Goal: Task Accomplishment & Management: Manage account settings

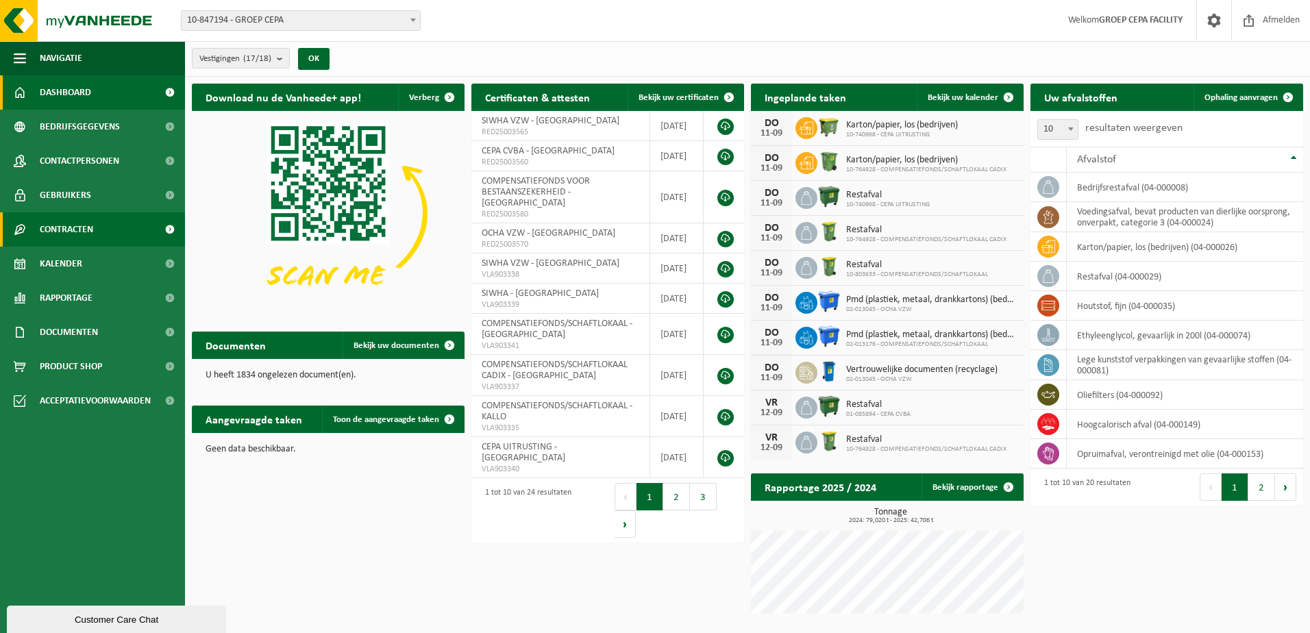
click at [71, 223] on span "Contracten" at bounding box center [66, 229] width 53 height 34
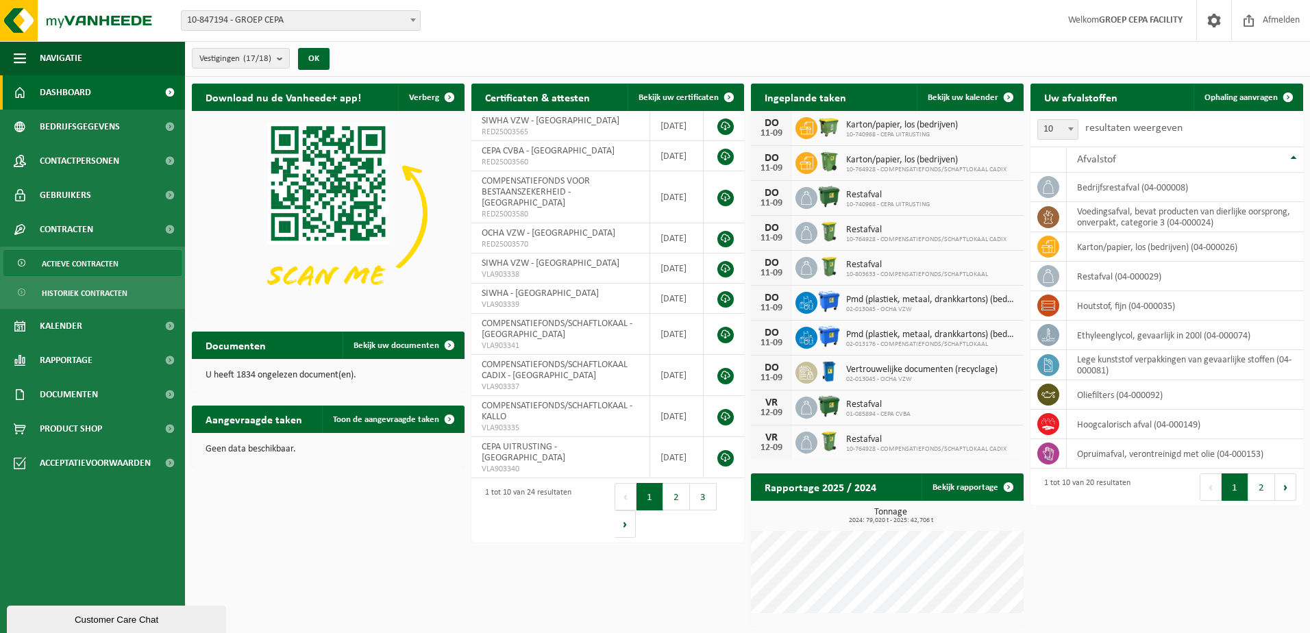
click at [79, 267] on span "Actieve contracten" at bounding box center [80, 264] width 77 height 26
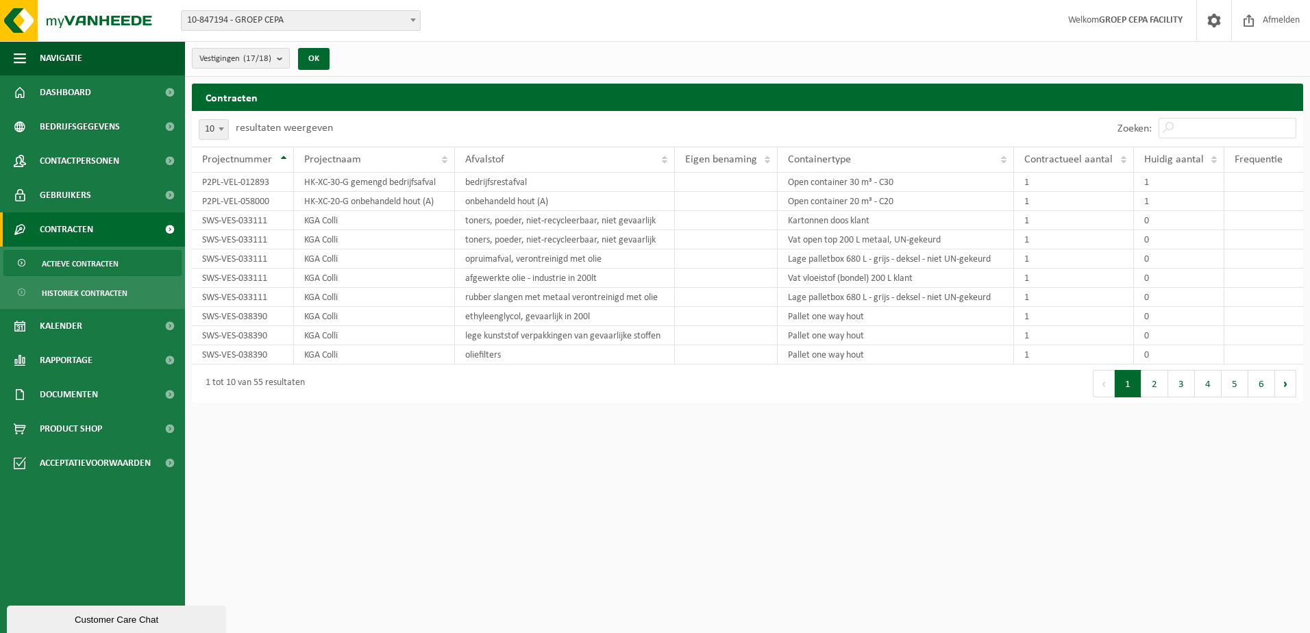
click at [287, 63] on b "submit" at bounding box center [283, 58] width 12 height 19
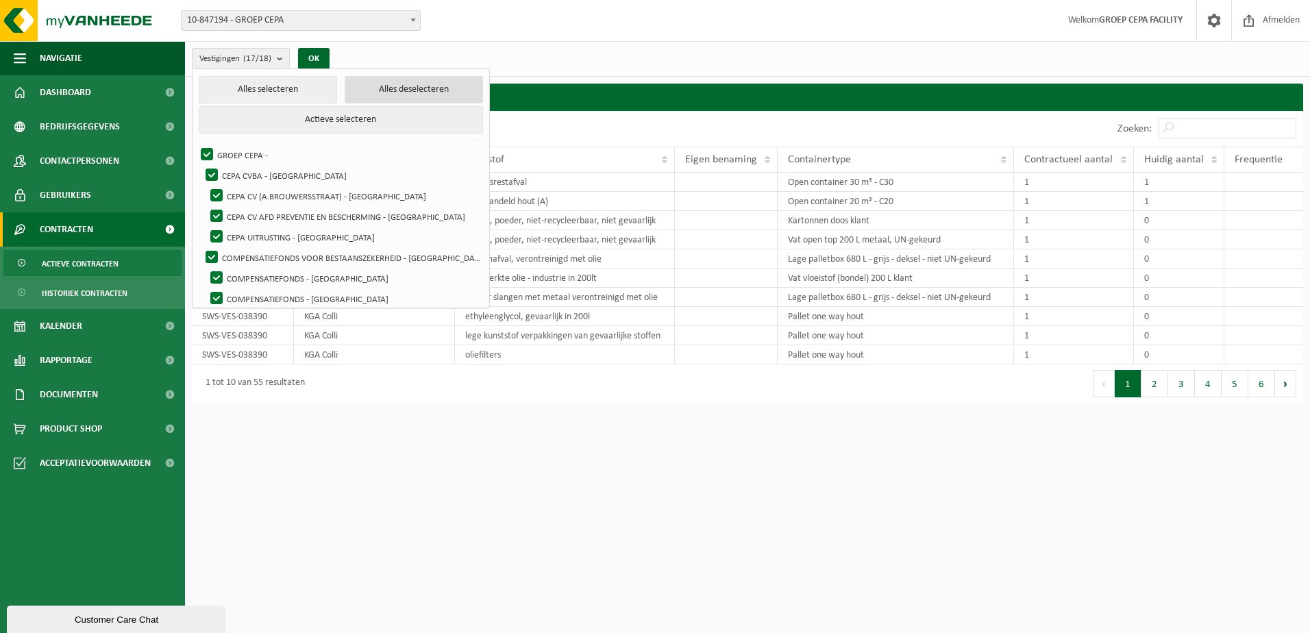
click at [387, 89] on button "Alles deselecteren" at bounding box center [414, 89] width 138 height 27
checkbox input "false"
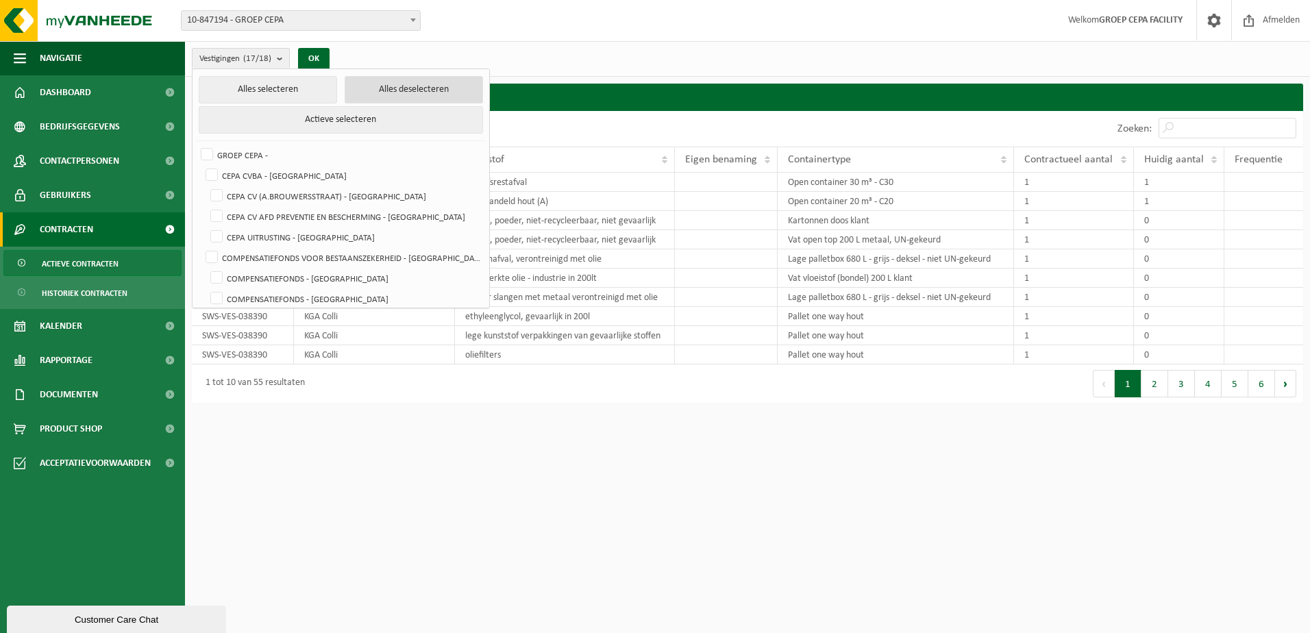
checkbox input "false"
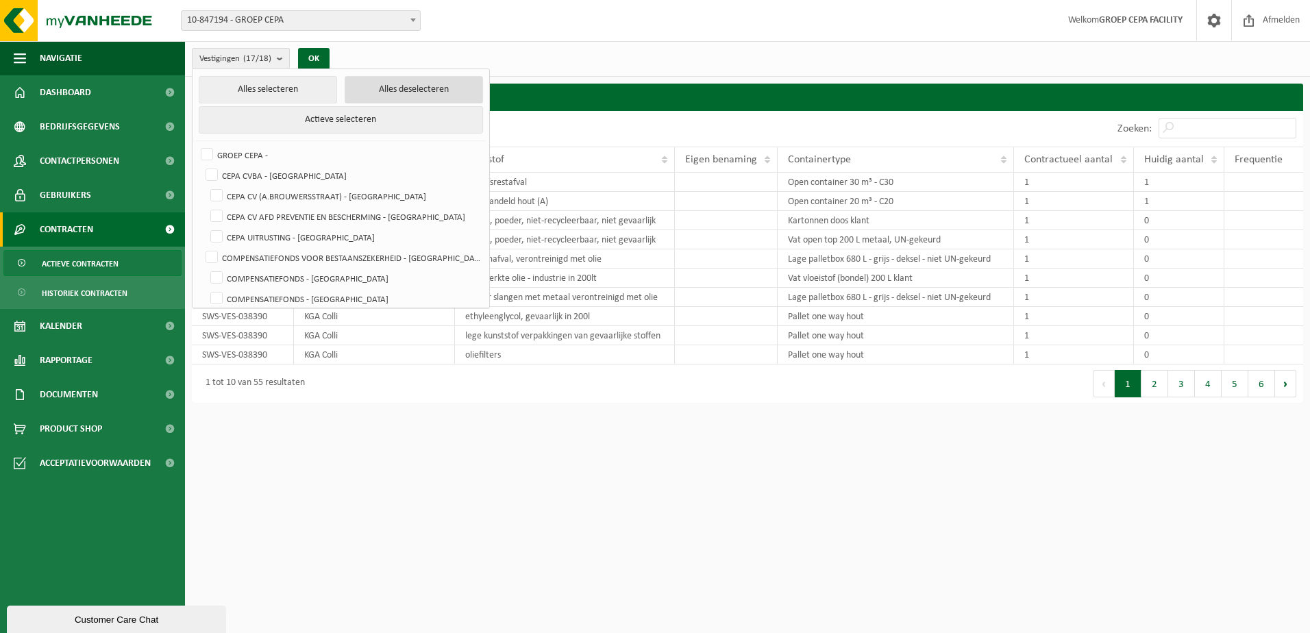
checkbox input "false"
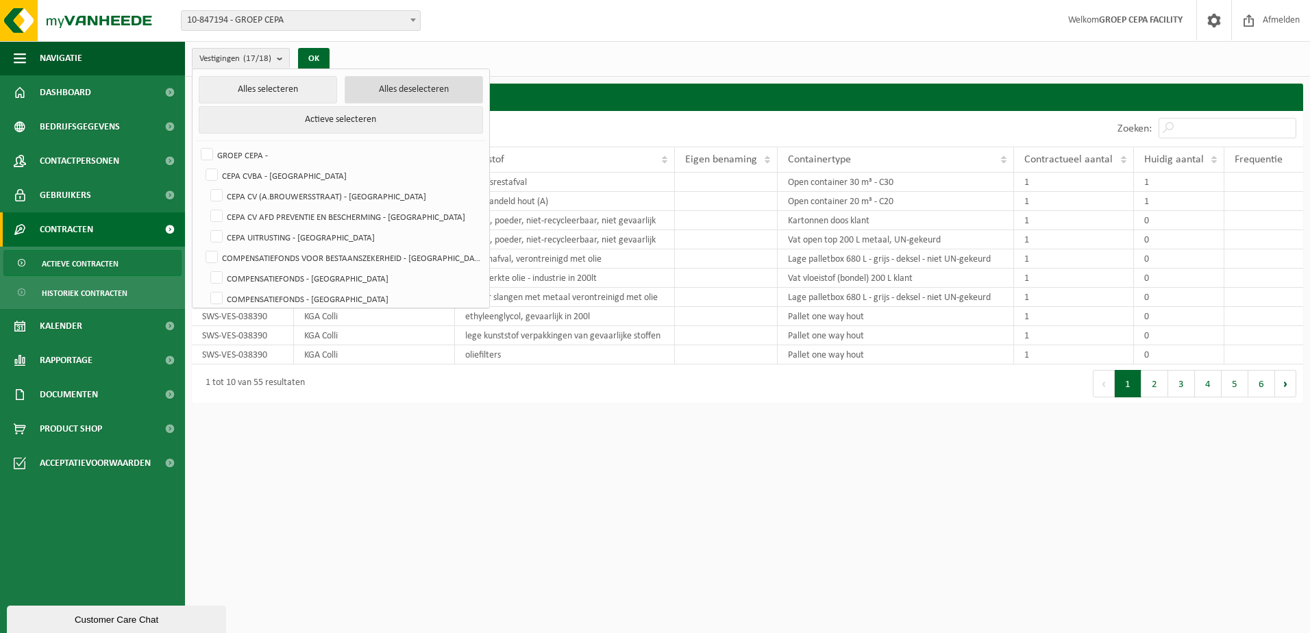
checkbox input "false"
click at [339, 235] on label "CEPA UITRUSTING - [GEOGRAPHIC_DATA]" at bounding box center [345, 237] width 275 height 21
click at [206, 227] on input "CEPA UITRUSTING - [GEOGRAPHIC_DATA]" at bounding box center [205, 226] width 1 height 1
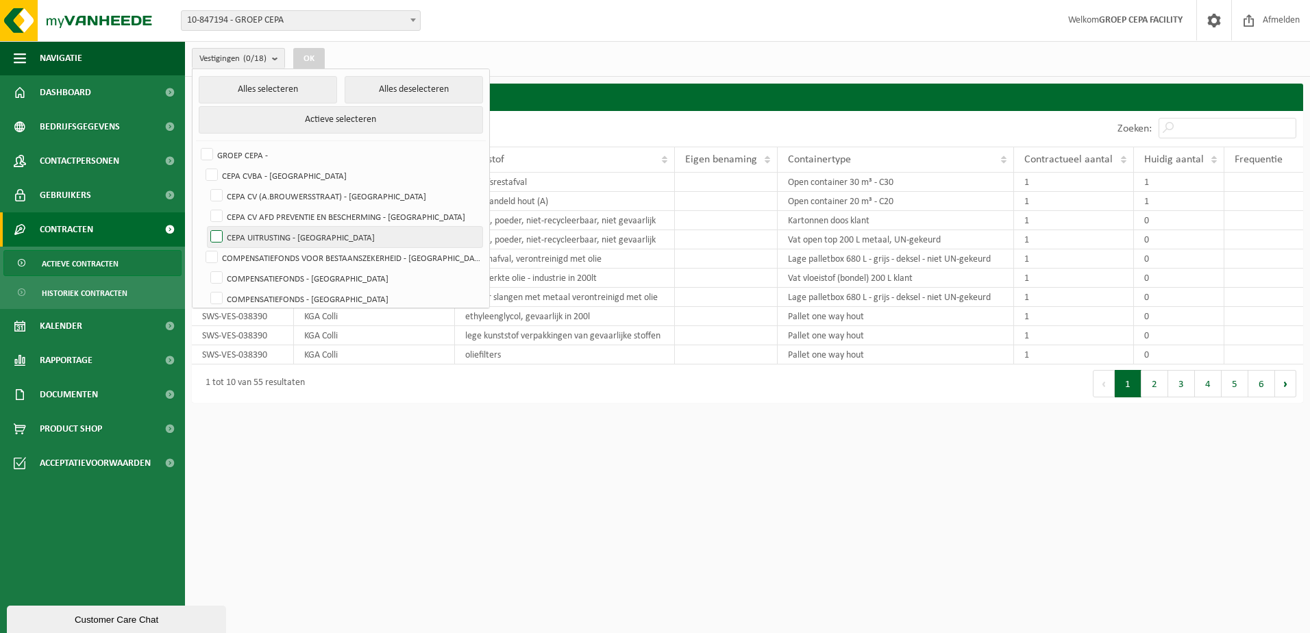
checkbox input "true"
click at [309, 53] on button "OK" at bounding box center [309, 59] width 32 height 22
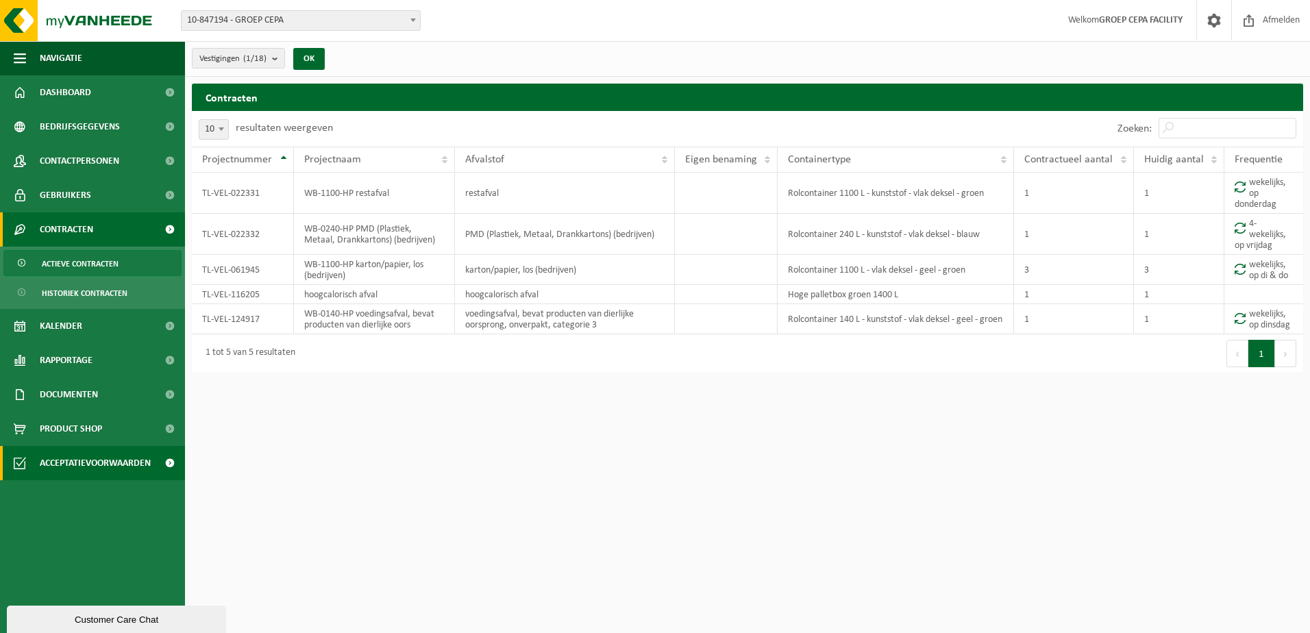
click at [79, 466] on span "Acceptatievoorwaarden" at bounding box center [95, 463] width 111 height 34
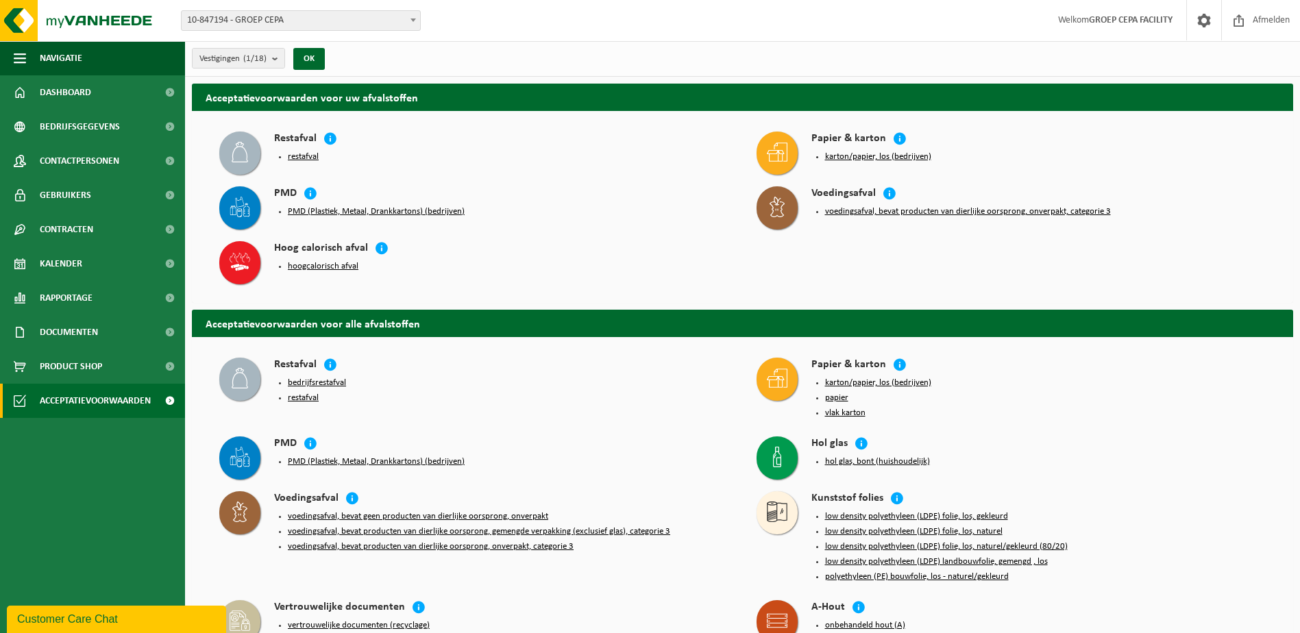
click at [338, 267] on button "hoogcalorisch afval" at bounding box center [323, 266] width 71 height 11
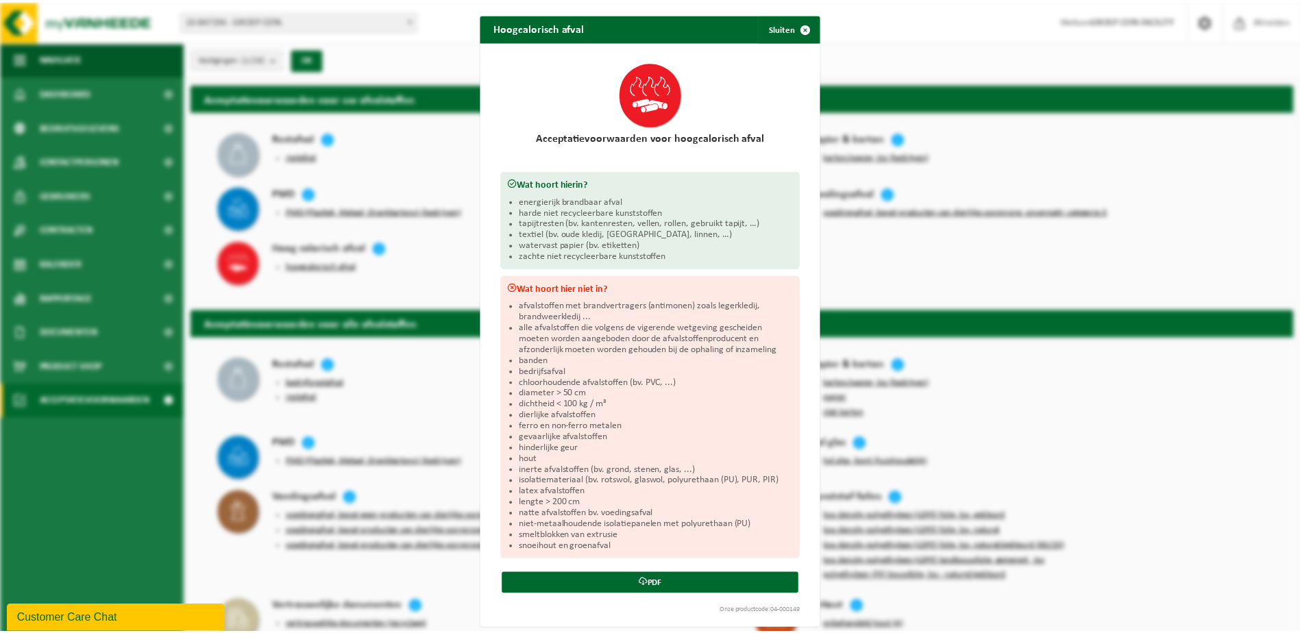
scroll to position [7, 0]
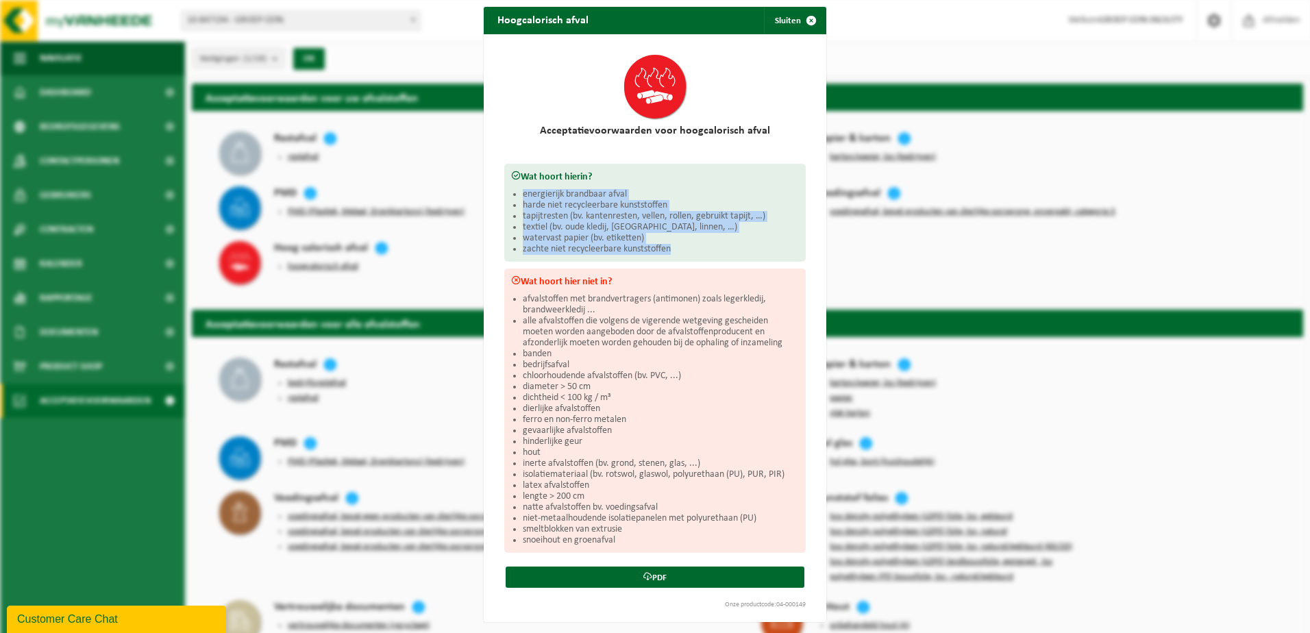
drag, startPoint x: 519, startPoint y: 190, endPoint x: 723, endPoint y: 245, distance: 211.6
click at [723, 245] on ul "energierijk brandbaar afval harde niet recycleerbare kunststoffen tapijtresten …" at bounding box center [661, 222] width 276 height 66
drag, startPoint x: 723, startPoint y: 245, endPoint x: 771, endPoint y: 26, distance: 224.4
click at [771, 26] on button "Sluiten" at bounding box center [794, 20] width 61 height 27
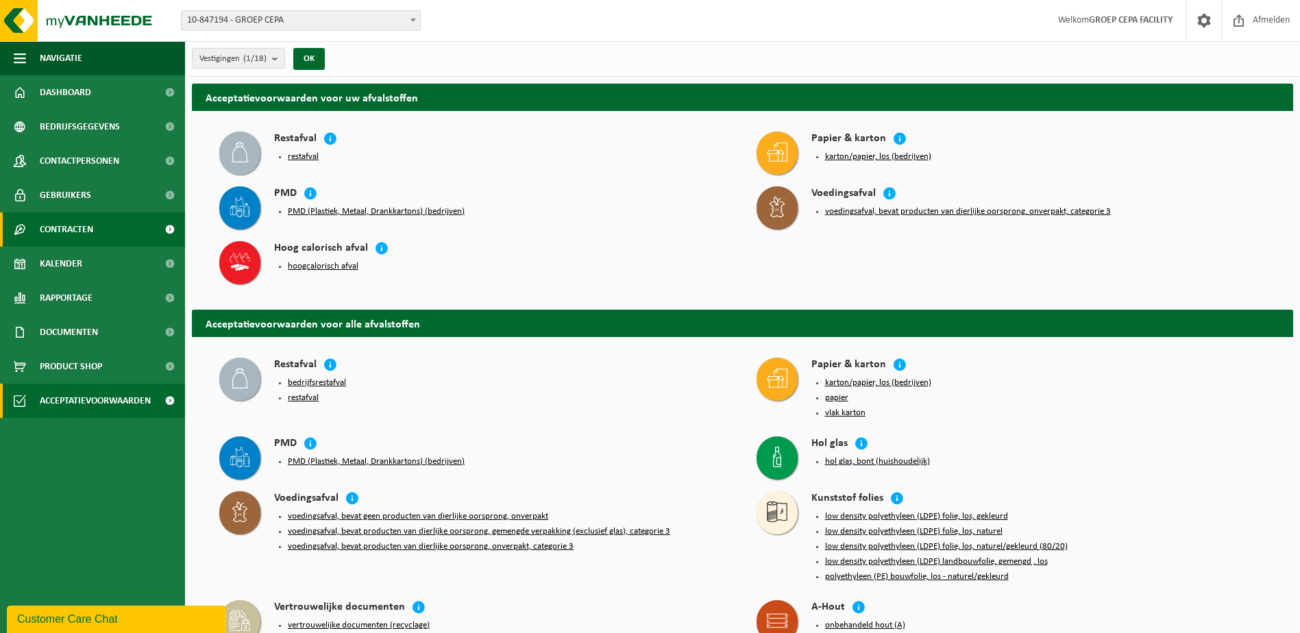
click at [69, 223] on span "Contracten" at bounding box center [66, 229] width 53 height 34
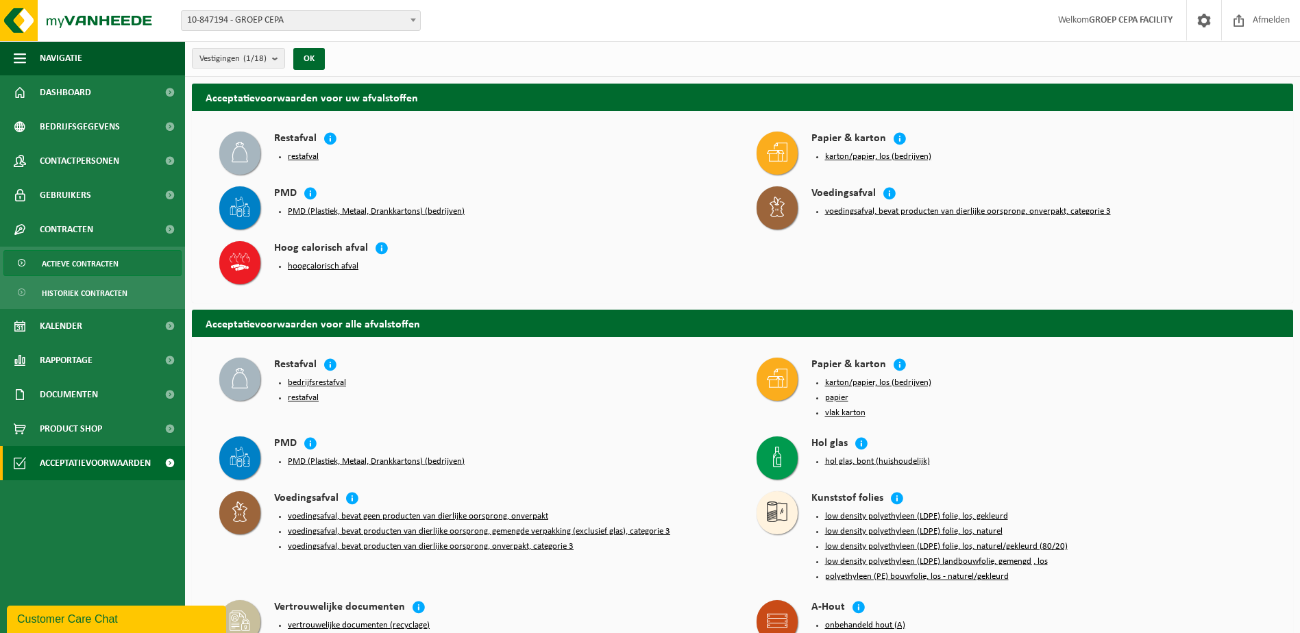
click at [75, 264] on span "Actieve contracten" at bounding box center [80, 264] width 77 height 26
